Goal: Navigation & Orientation: Understand site structure

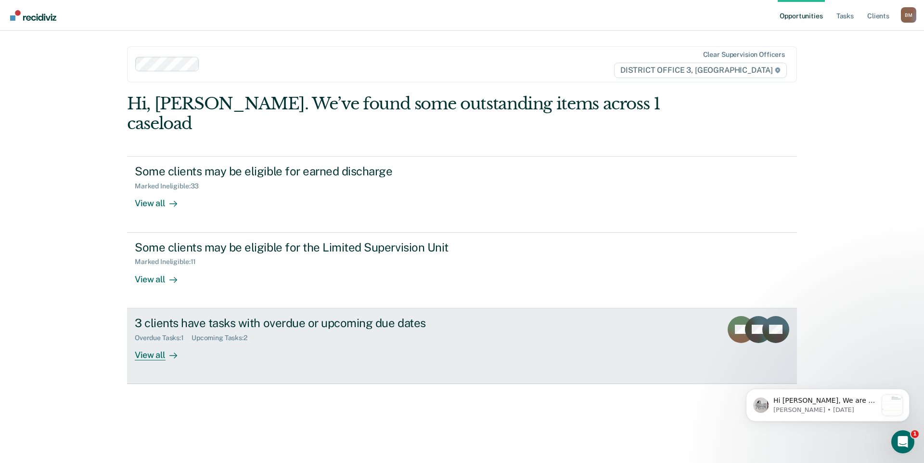
click at [159, 341] on div "View all" at bounding box center [162, 350] width 54 height 19
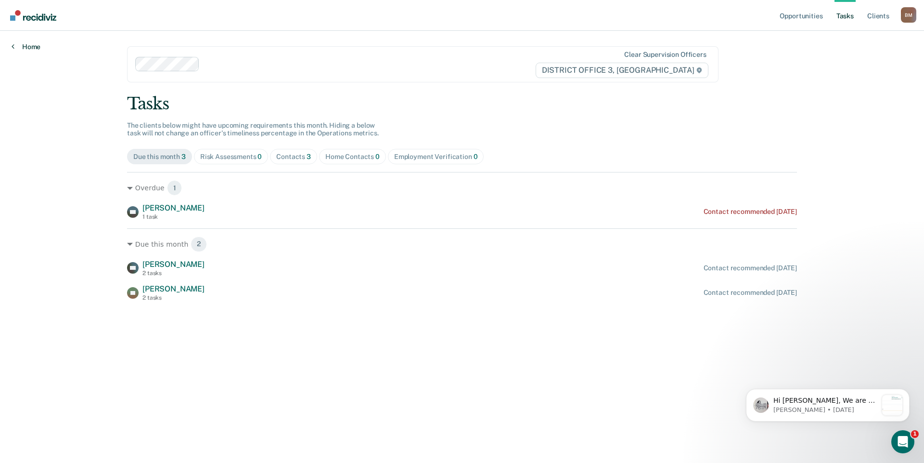
click at [30, 49] on link "Home" at bounding box center [26, 46] width 29 height 9
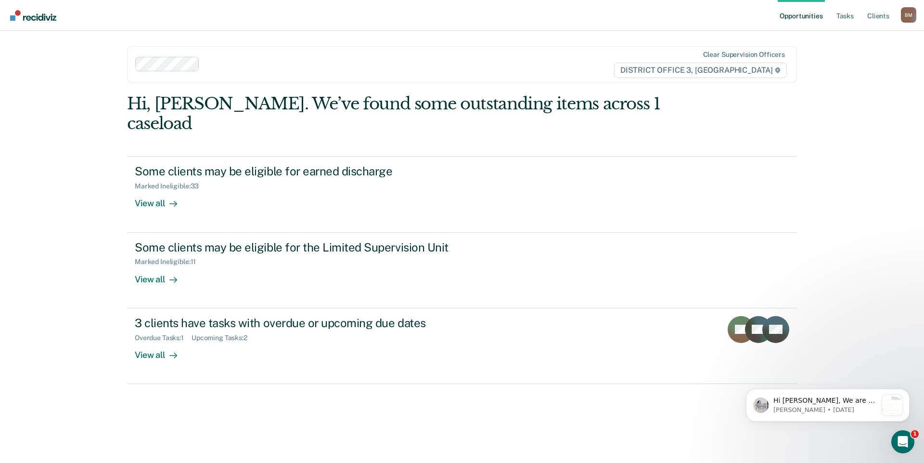
click at [800, 16] on link "Opportunities" at bounding box center [801, 15] width 47 height 31
click at [877, 20] on link "Client s" at bounding box center [879, 15] width 26 height 31
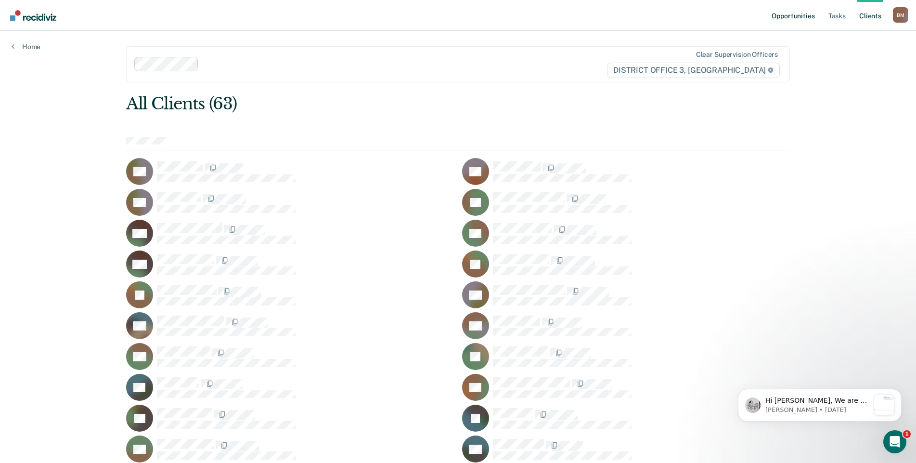
click at [781, 17] on link "Opportunities" at bounding box center [793, 15] width 47 height 31
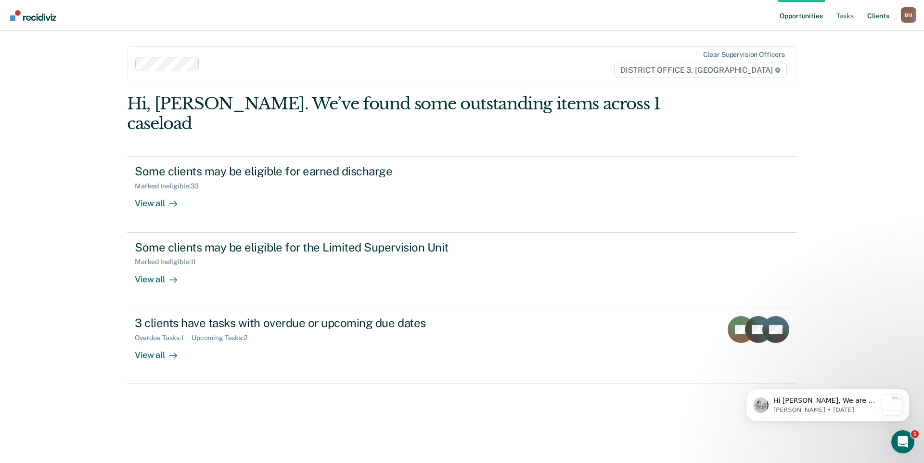
click at [880, 20] on link "Client s" at bounding box center [879, 15] width 26 height 31
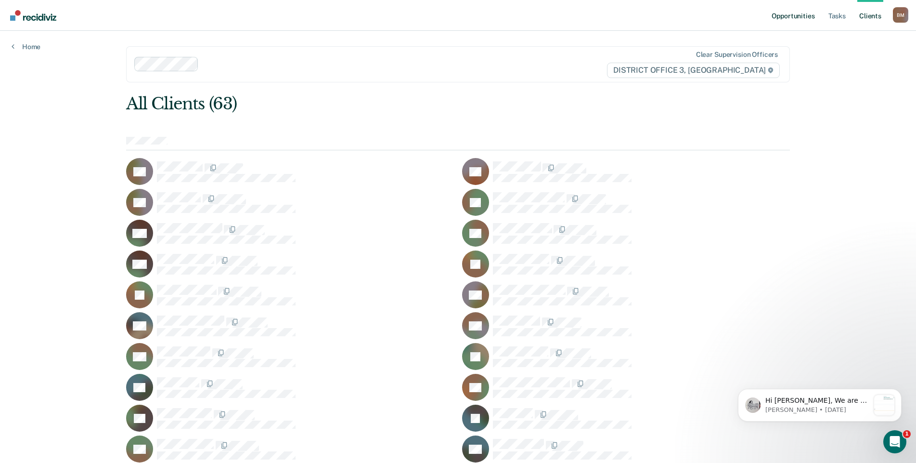
click at [810, 15] on link "Opportunities" at bounding box center [793, 15] width 47 height 31
